Goal: Transaction & Acquisition: Purchase product/service

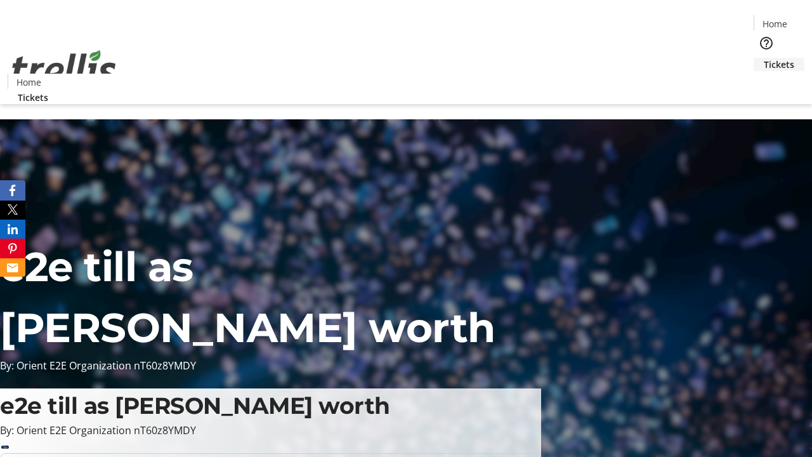
click at [764, 58] on span "Tickets" at bounding box center [779, 64] width 30 height 13
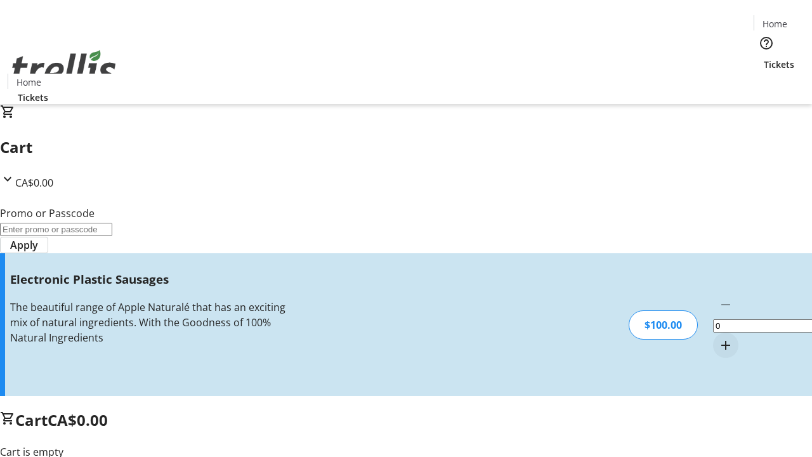
click at [718, 337] on mat-icon "Increment by one" at bounding box center [725, 344] width 15 height 15
type input "1"
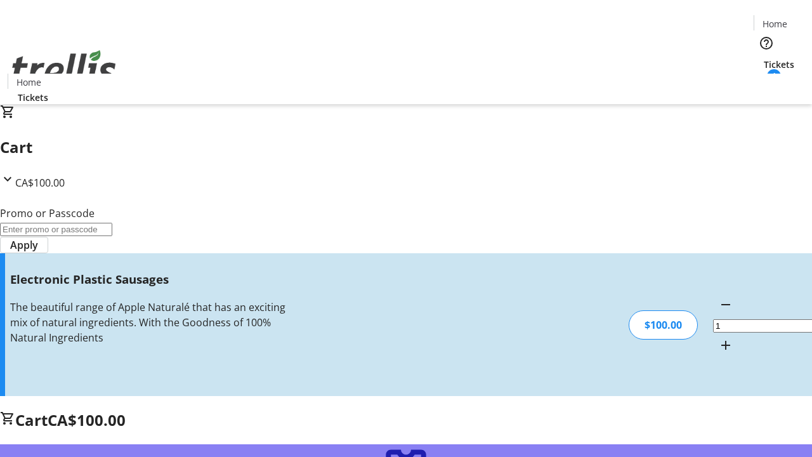
type input "FREE"
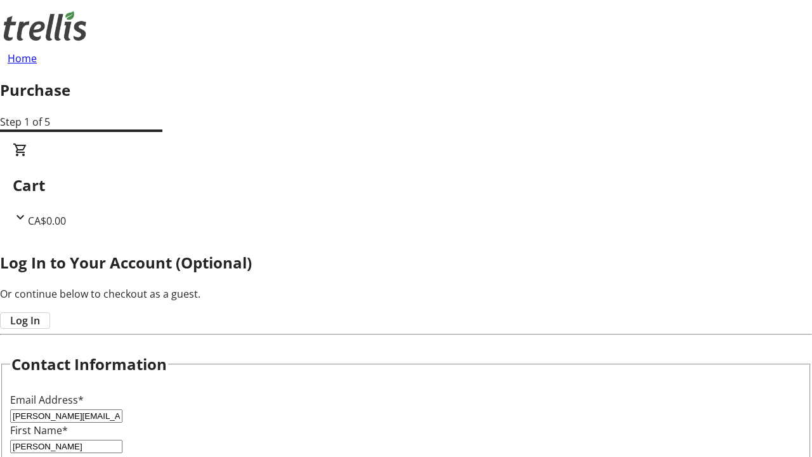
type input "[PERSON_NAME]"
type input "O'Hara"
